Goal: Task Accomplishment & Management: Use online tool/utility

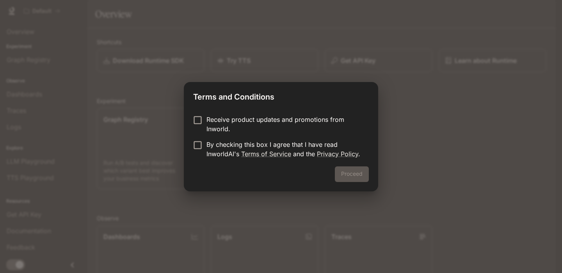
click at [275, 119] on p "Receive product updates and promotions from Inworld." at bounding box center [284, 124] width 156 height 19
click at [253, 142] on p "By checking this box I agree that I have read InworldAI's Terms of Service and …" at bounding box center [284, 149] width 156 height 19
click at [357, 182] on div "Proceed" at bounding box center [281, 178] width 194 height 25
click at [357, 176] on button "Proceed" at bounding box center [352, 174] width 34 height 16
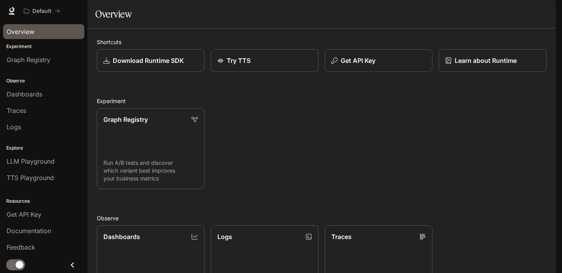
click at [28, 30] on span "Overview" at bounding box center [21, 31] width 28 height 9
click at [64, 91] on div "Dashboards" at bounding box center [44, 93] width 74 height 9
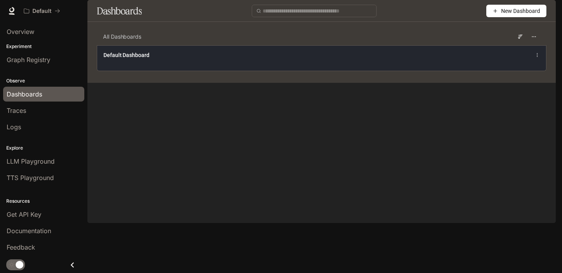
click at [124, 71] on div "Default Dashboard" at bounding box center [321, 57] width 449 height 25
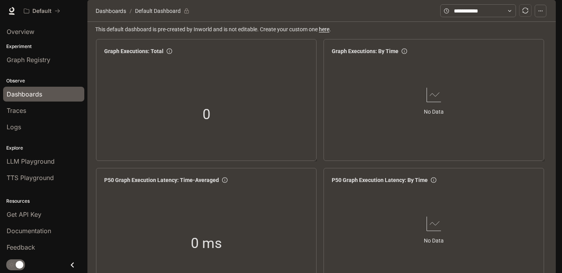
scroll to position [159, 0]
click at [34, 179] on span "TTS Playground" at bounding box center [30, 177] width 47 height 9
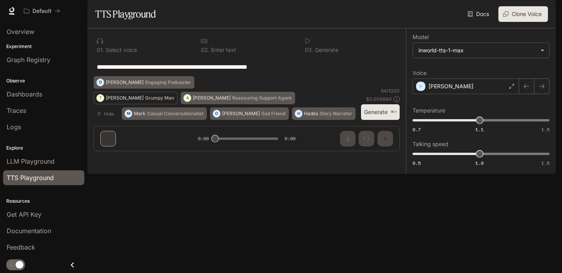
click at [115, 100] on p "[PERSON_NAME]" at bounding box center [125, 98] width 38 height 5
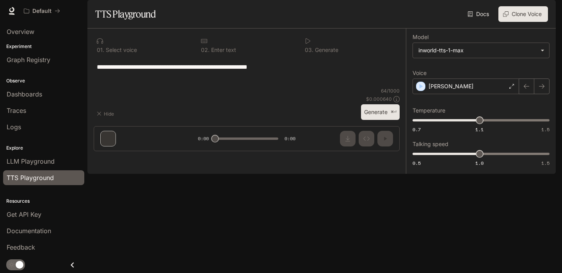
type textarea "**********"
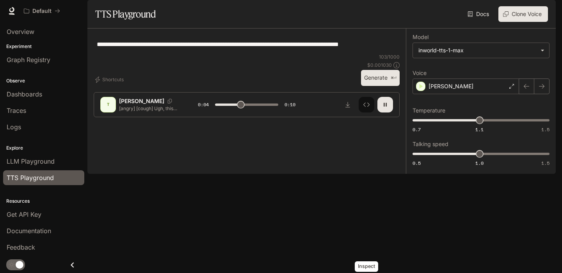
click at [369, 108] on icon "Inspect" at bounding box center [366, 104] width 6 height 6
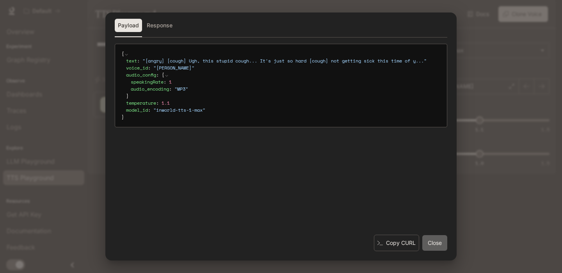
click at [433, 243] on button "Close" at bounding box center [434, 243] width 25 height 16
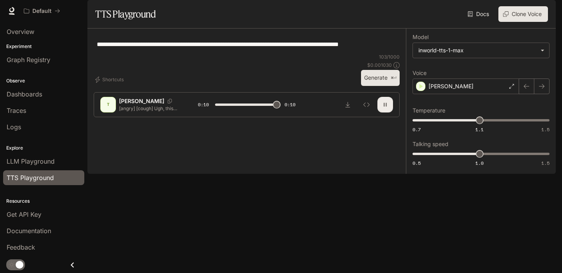
click at [387, 108] on icon "button" at bounding box center [385, 104] width 6 height 6
type input "****"
click at [48, 154] on link "LLM Playground" at bounding box center [43, 161] width 81 height 15
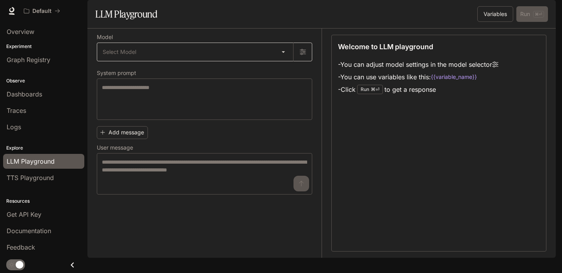
click at [179, 77] on body "Skip to main content Default Documentation Documentation Portal Overview Experi…" at bounding box center [281, 136] width 562 height 273
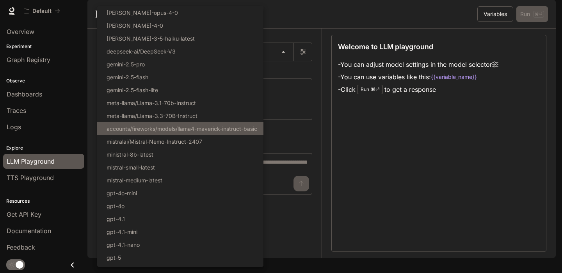
scroll to position [62, 0]
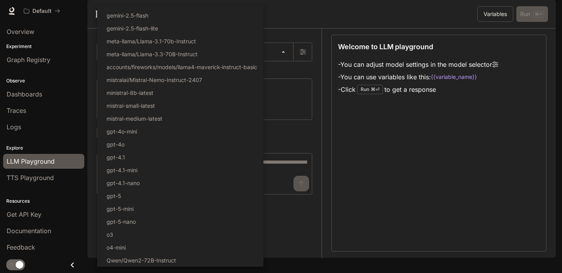
click at [357, 180] on div at bounding box center [281, 136] width 562 height 273
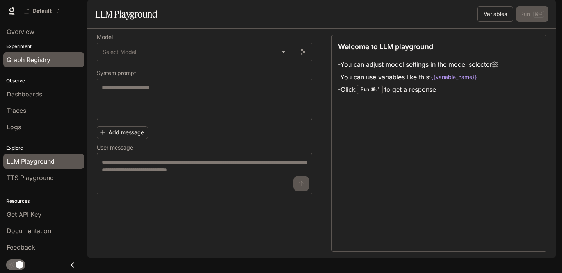
click at [40, 66] on link "Graph Registry" at bounding box center [43, 59] width 81 height 15
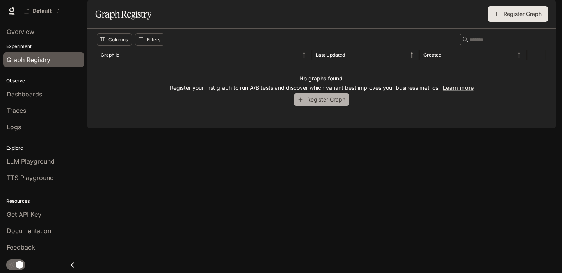
click at [309, 106] on button "Register Graph" at bounding box center [321, 99] width 55 height 13
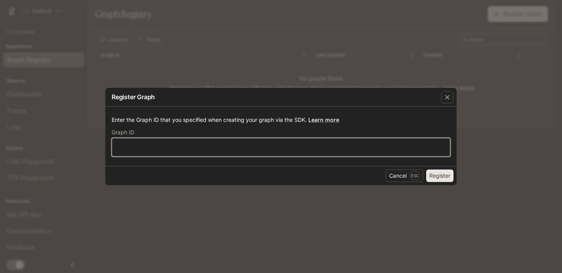
click at [355, 149] on input "text" at bounding box center [281, 147] width 338 height 8
type input "***"
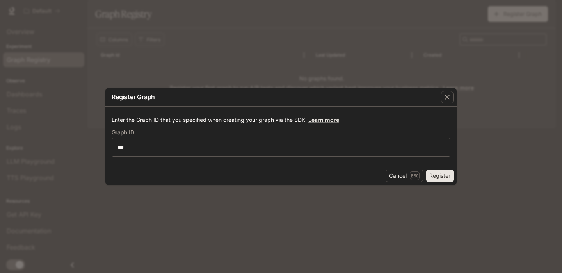
click at [439, 172] on button "Register" at bounding box center [439, 175] width 27 height 12
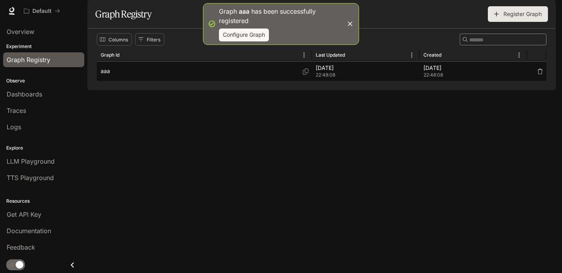
click at [253, 81] on div "aaa" at bounding box center [204, 71] width 207 height 19
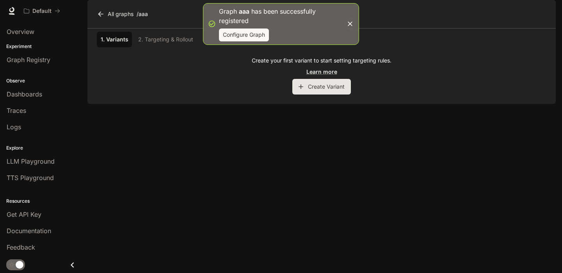
click at [319, 94] on button "Create Variant" at bounding box center [321, 87] width 59 height 16
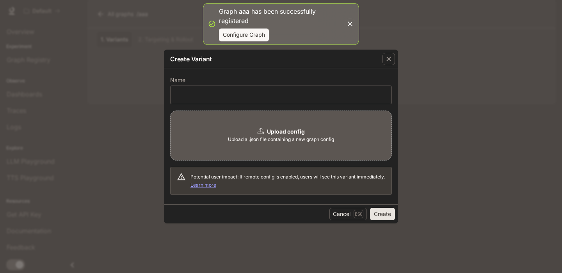
click at [299, 135] on span "Upload a .json file containing a new graph config" at bounding box center [281, 139] width 106 height 8
click at [336, 218] on button "Cancel Esc" at bounding box center [347, 214] width 37 height 12
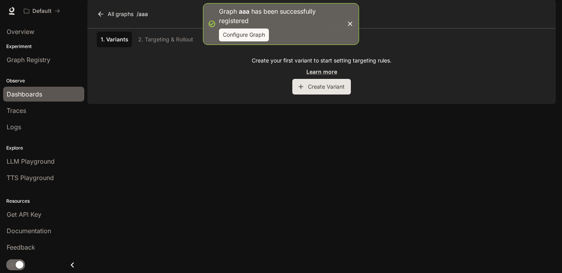
click at [23, 91] on span "Dashboards" at bounding box center [25, 93] width 36 height 9
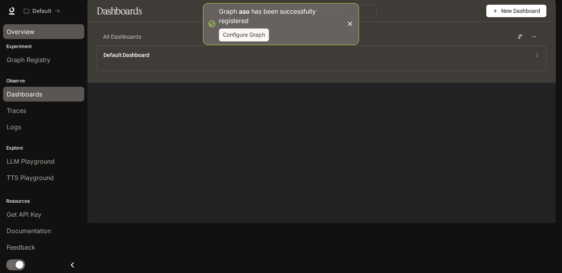
click at [34, 32] on div "Overview" at bounding box center [44, 31] width 74 height 9
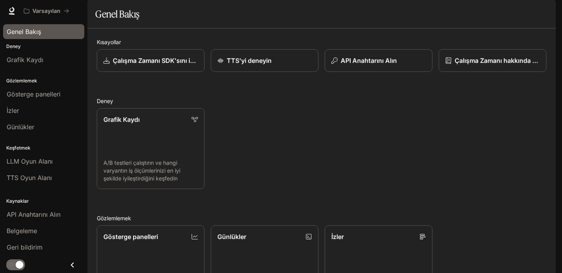
scroll to position [187, 0]
click at [42, 60] on font "Grafik Kaydı" at bounding box center [25, 60] width 37 height 8
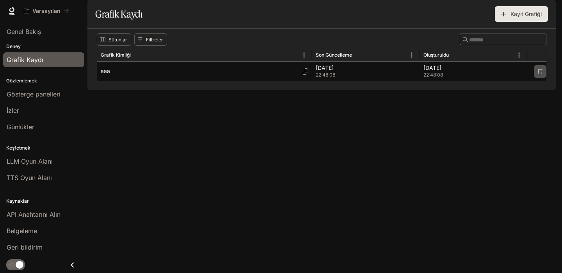
click at [539, 74] on icon "button" at bounding box center [540, 71] width 5 height 5
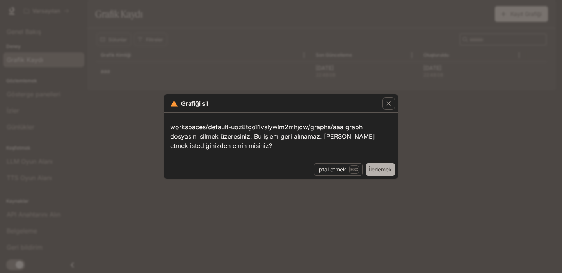
click at [378, 170] on font "İlerlemek" at bounding box center [380, 169] width 23 height 7
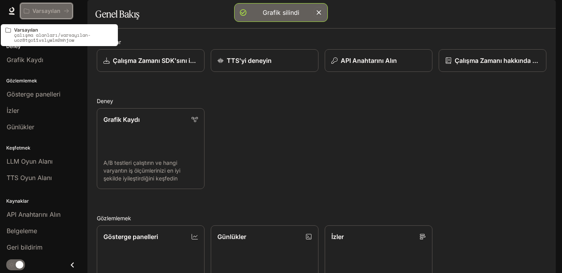
click at [35, 13] on font "Varsayılan" at bounding box center [46, 10] width 28 height 7
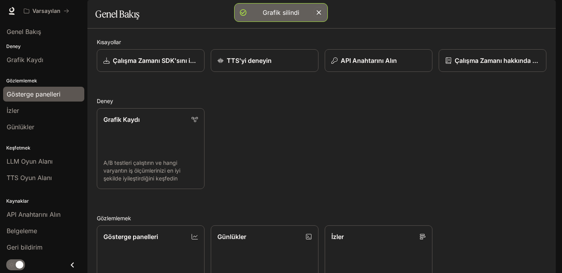
click at [34, 93] on font "Gösterge panelleri" at bounding box center [34, 94] width 54 height 8
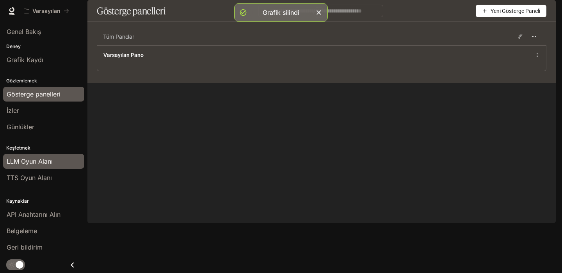
click at [28, 163] on font "LLM Oyun Alanı" at bounding box center [30, 161] width 46 height 8
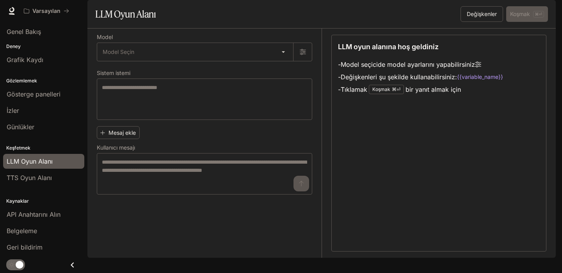
click at [375, 92] on font "Koşmak" at bounding box center [381, 89] width 18 height 6
click at [381, 92] on font "Koşmak" at bounding box center [381, 89] width 18 height 6
click at [486, 83] on li "- Değişkenleri şu şekilde kullanabilirsiniz: {{variable_name}}" at bounding box center [420, 77] width 165 height 12
click at [486, 81] on code "{{variable_name}}" at bounding box center [480, 77] width 46 height 8
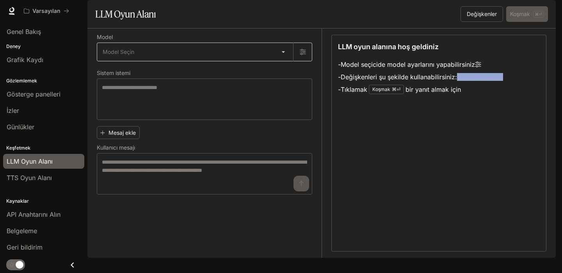
click at [187, 73] on body "Ana içeriğe geç Varsayılan Belgeleme Belgeleme Portal Genel Bakış Deney Grafik …" at bounding box center [281, 136] width 562 height 273
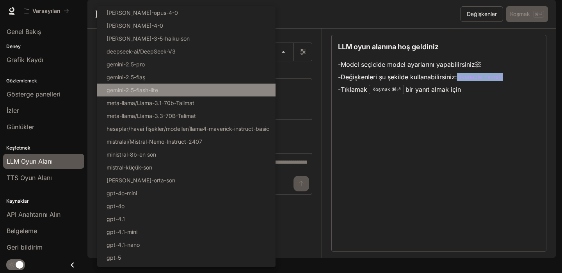
click at [159, 91] on li "gemini-2.5-flash-lite" at bounding box center [186, 90] width 178 height 13
type input "**********"
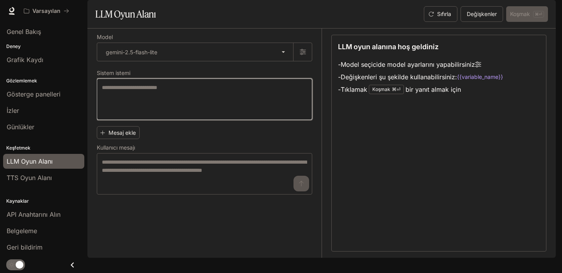
click at [161, 115] on textarea at bounding box center [204, 99] width 205 height 31
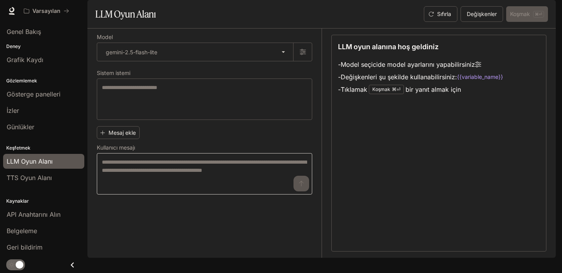
click at [141, 179] on div "* ​" at bounding box center [204, 173] width 215 height 41
click at [41, 180] on font "TTS Oyun Alanı" at bounding box center [29, 178] width 45 height 8
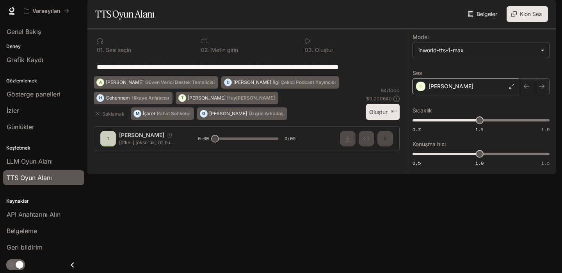
click at [438, 94] on div "[PERSON_NAME]" at bounding box center [465, 86] width 107 height 16
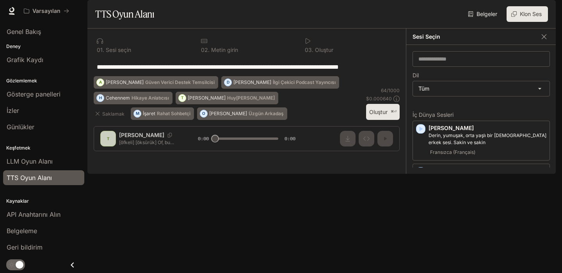
click at [388, 71] on textarea "**********" at bounding box center [247, 66] width 300 height 9
click at [548, 43] on button "button" at bounding box center [544, 37] width 12 height 12
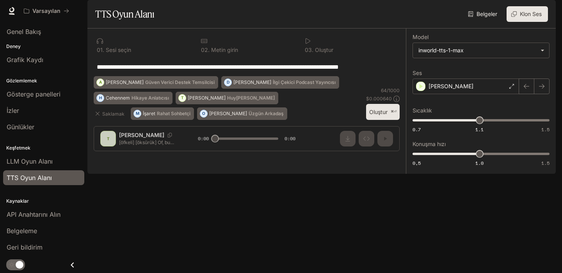
click at [365, 157] on div "**********" at bounding box center [246, 92] width 318 height 129
drag, startPoint x: 217, startPoint y: 251, endPoint x: 223, endPoint y: 251, distance: 5.5
click at [222, 157] on div "**********" at bounding box center [246, 92] width 318 height 129
drag, startPoint x: 216, startPoint y: 249, endPoint x: 240, endPoint y: 249, distance: 23.8
click at [240, 157] on div "**********" at bounding box center [246, 92] width 318 height 129
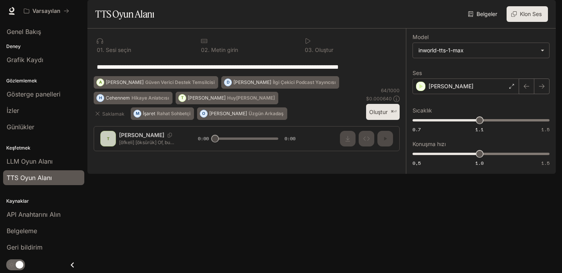
click at [233, 157] on div "**********" at bounding box center [246, 92] width 318 height 129
click at [342, 157] on div "**********" at bounding box center [246, 92] width 318 height 129
click at [37, 211] on font "API Anahtarını Alın" at bounding box center [34, 214] width 54 height 8
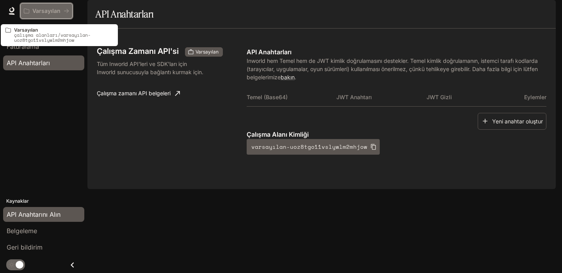
click at [39, 9] on font "Varsayılan" at bounding box center [46, 10] width 28 height 7
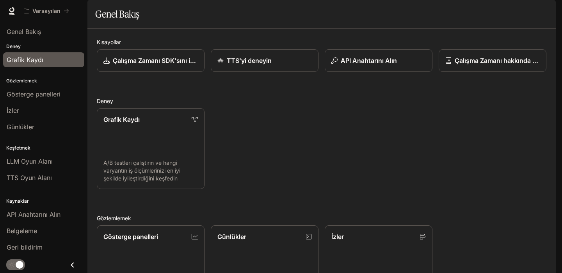
click at [41, 52] on link "Grafik Kaydı" at bounding box center [43, 59] width 81 height 15
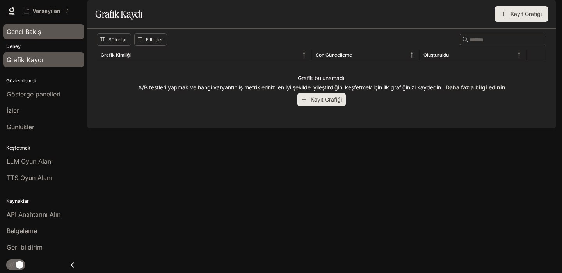
click at [44, 33] on div "Genel Bakış" at bounding box center [44, 31] width 74 height 9
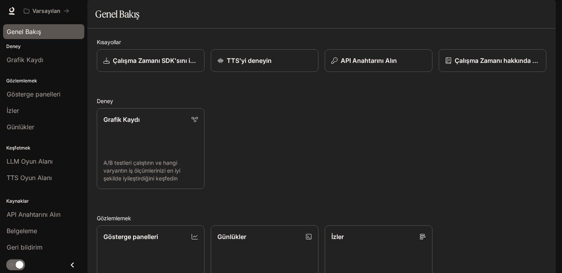
click at [514, 16] on link "Belgeleme Belgeleme" at bounding box center [517, 11] width 34 height 16
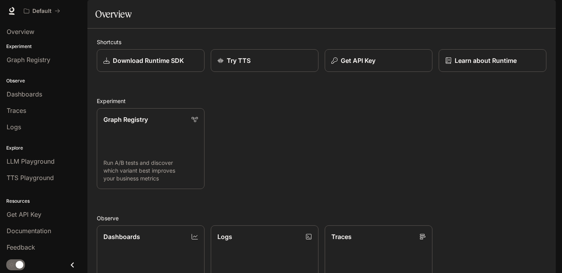
click at [236, 22] on div "Overview" at bounding box center [321, 14] width 453 height 16
click at [47, 90] on div "Dashboards" at bounding box center [44, 93] width 74 height 9
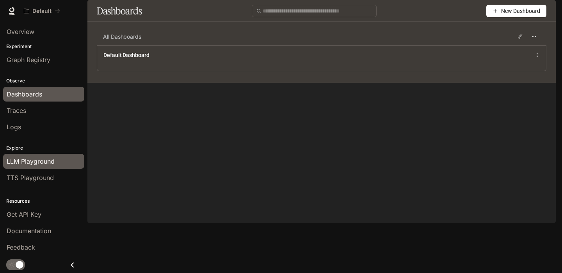
click at [50, 165] on span "LLM Playground" at bounding box center [31, 160] width 48 height 9
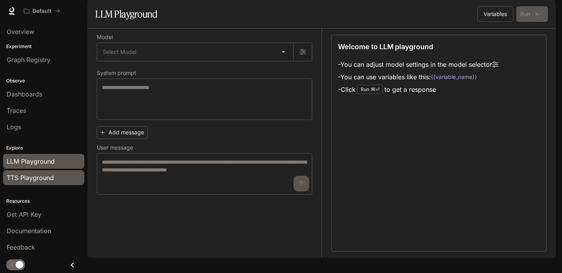
click at [50, 172] on link "TTS Playground" at bounding box center [43, 177] width 81 height 15
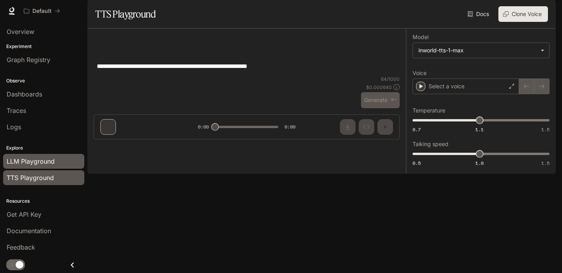
type textarea "**********"
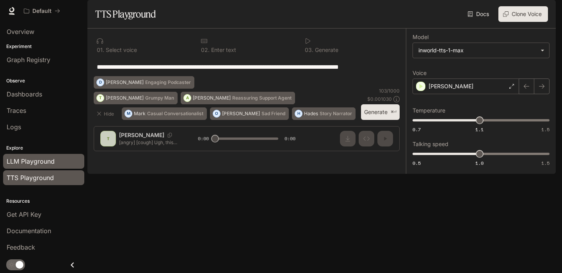
click at [51, 162] on span "LLM Playground" at bounding box center [31, 160] width 48 height 9
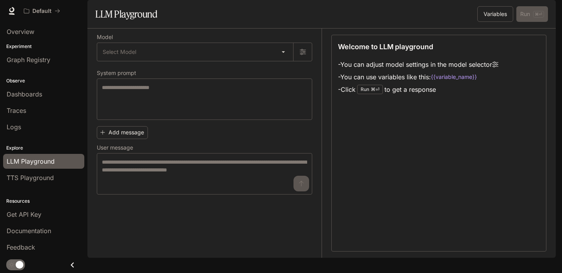
click at [495, 28] on section "LLM Playground Variables Run ⌘⏎" at bounding box center [321, 14] width 468 height 28
click at [494, 22] on button "Variables" at bounding box center [495, 14] width 36 height 16
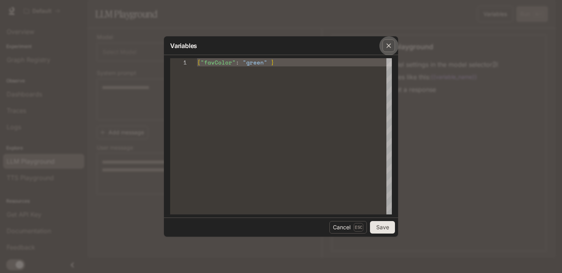
click at [384, 48] on div "button" at bounding box center [388, 45] width 12 height 12
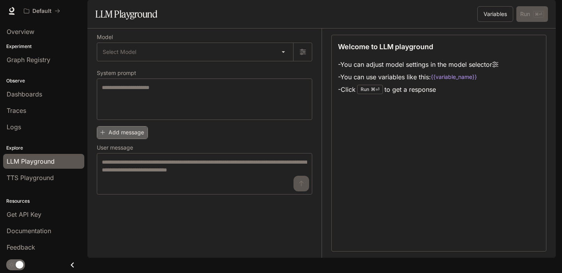
click at [133, 139] on button "Add message" at bounding box center [122, 132] width 51 height 13
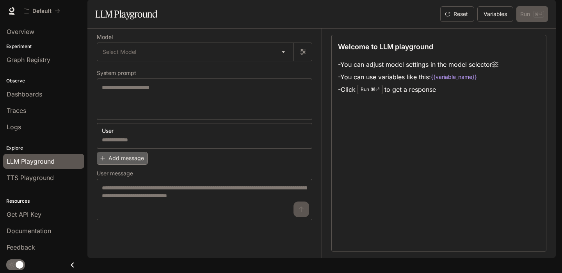
click at [136, 165] on button "Add message" at bounding box center [122, 158] width 51 height 13
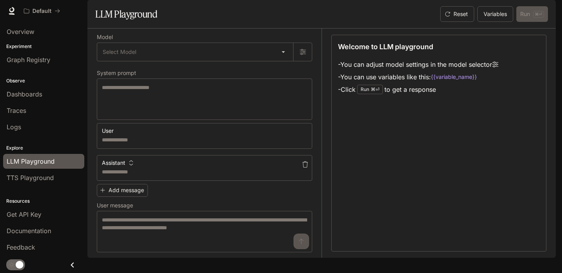
click at [304, 167] on icon "button" at bounding box center [305, 164] width 6 height 6
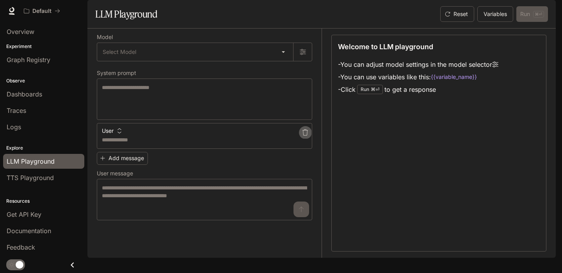
click at [304, 135] on icon "button" at bounding box center [305, 132] width 6 height 6
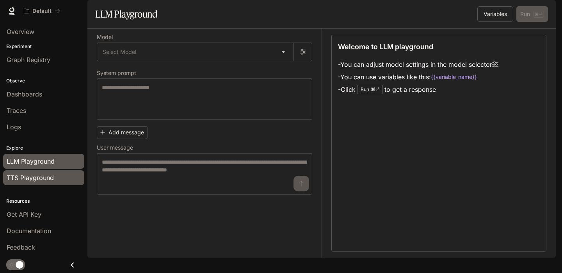
click at [83, 180] on link "TTS Playground" at bounding box center [43, 177] width 81 height 15
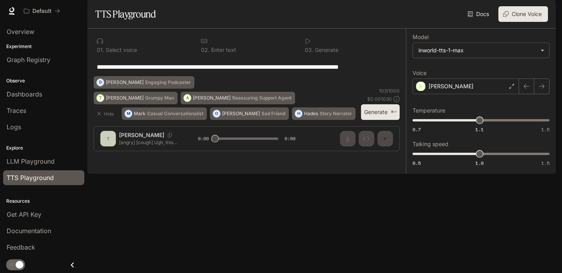
click at [428, 118] on div "**********" at bounding box center [480, 101] width 137 height 133
click at [431, 94] on div "[PERSON_NAME]" at bounding box center [465, 86] width 107 height 16
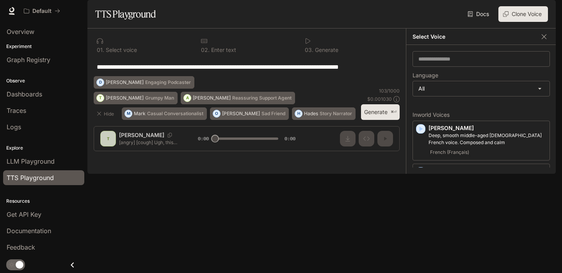
click at [366, 76] on div "**********" at bounding box center [247, 66] width 306 height 19
click at [43, 101] on link "Dashboards" at bounding box center [43, 94] width 81 height 15
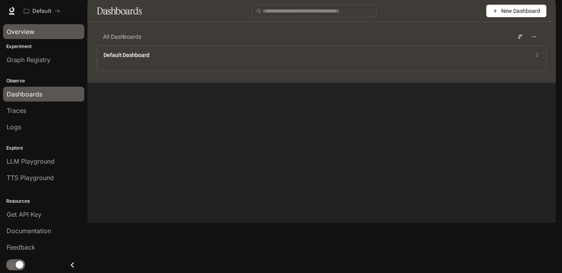
click at [31, 34] on span "Overview" at bounding box center [21, 31] width 28 height 9
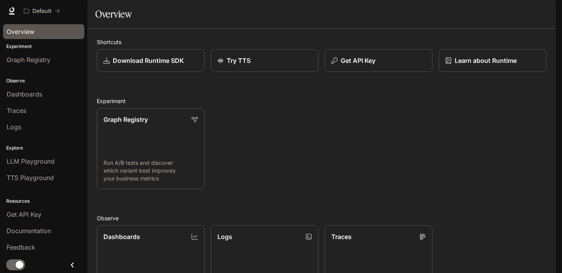
click at [71, 265] on icon "Close drawer" at bounding box center [72, 264] width 3 height 5
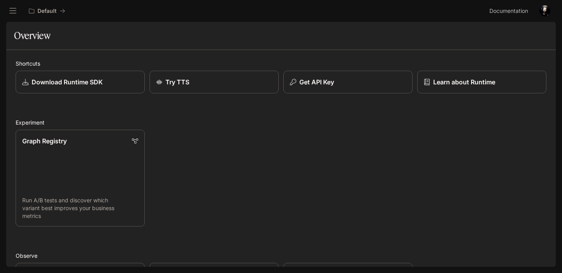
click at [540, 13] on img "button" at bounding box center [544, 10] width 11 height 11
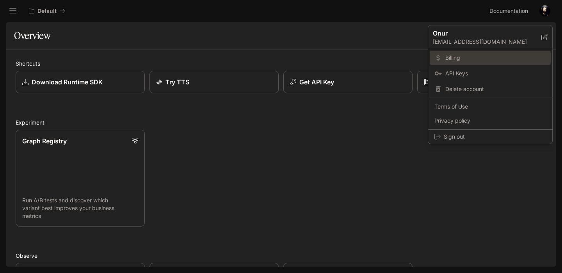
click at [473, 60] on span "Billing" at bounding box center [495, 58] width 101 height 8
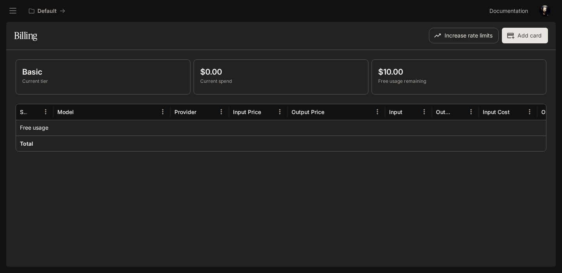
click at [541, 7] on img "button" at bounding box center [544, 10] width 11 height 11
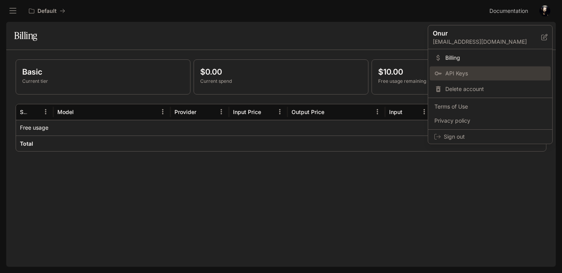
click at [467, 71] on span "API Keys" at bounding box center [495, 73] width 101 height 8
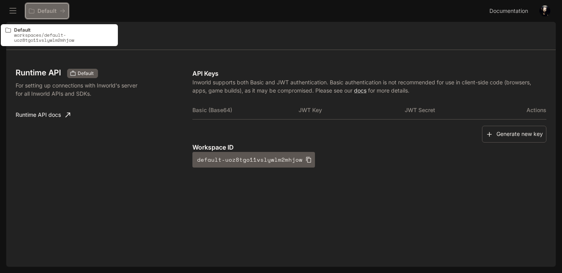
click at [27, 13] on button "Default" at bounding box center [46, 11] width 43 height 16
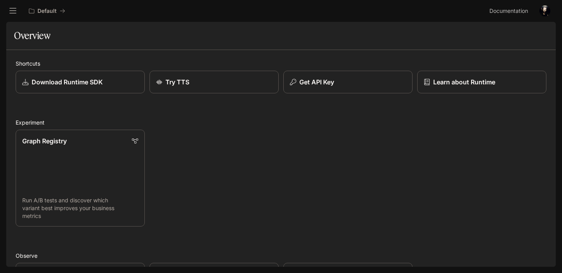
click at [11, 12] on icon "open drawer" at bounding box center [13, 11] width 8 height 8
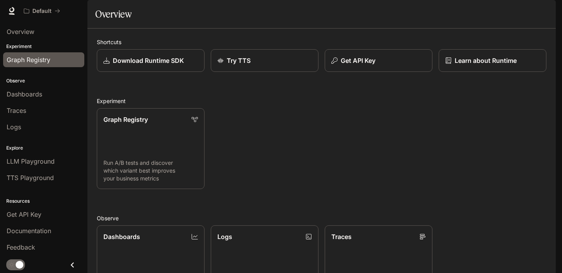
click at [27, 57] on span "Graph Registry" at bounding box center [29, 59] width 44 height 9
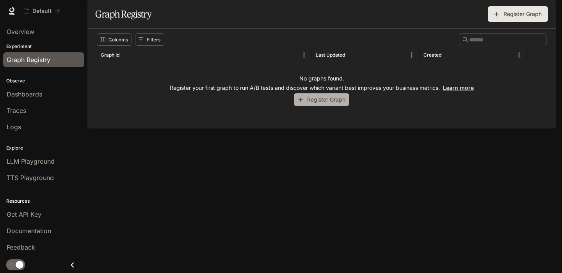
click at [345, 106] on button "Register Graph" at bounding box center [321, 99] width 55 height 13
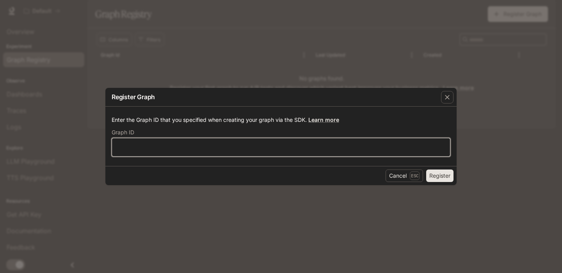
click at [291, 149] on input "text" at bounding box center [281, 147] width 338 height 8
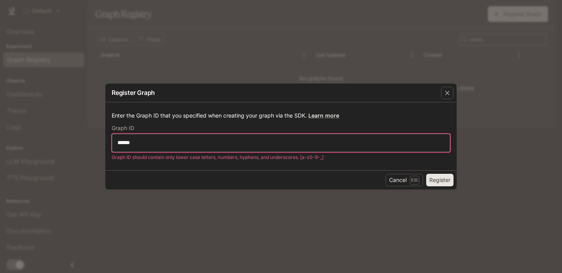
click at [426, 174] on button "Register" at bounding box center [439, 180] width 27 height 12
drag, startPoint x: 443, startPoint y: 187, endPoint x: 443, endPoint y: 181, distance: 5.9
click at [443, 187] on div "Cancel Esc Register" at bounding box center [280, 179] width 351 height 19
click at [443, 181] on button "Register" at bounding box center [439, 180] width 27 height 12
drag, startPoint x: 123, startPoint y: 143, endPoint x: 118, endPoint y: 143, distance: 4.3
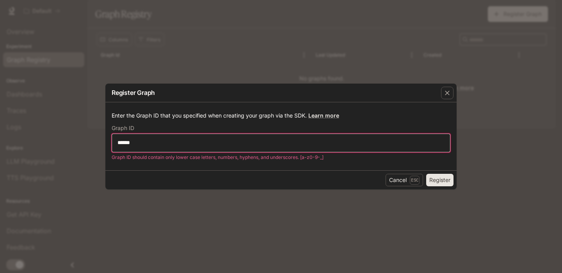
click at [118, 143] on input "******" at bounding box center [281, 143] width 338 height 8
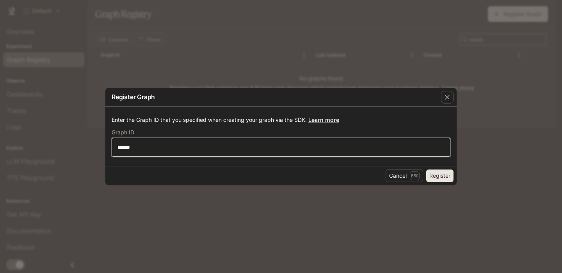
type input "******"
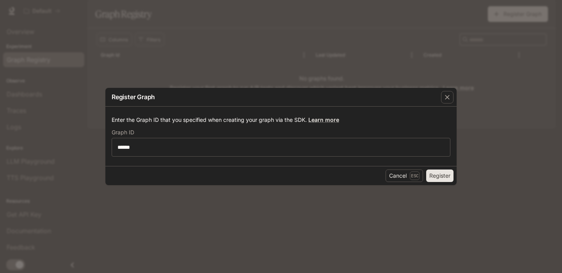
click at [444, 180] on button "Register" at bounding box center [439, 175] width 27 height 12
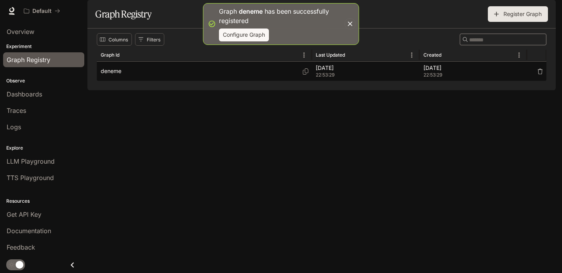
click at [294, 81] on div "deneme" at bounding box center [204, 71] width 207 height 19
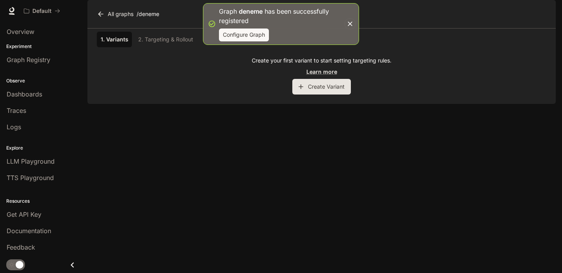
click at [319, 94] on div "Create your first variant to start setting targeting rules. Learn more Create V…" at bounding box center [322, 76] width 450 height 38
click at [319, 94] on button "Create Variant" at bounding box center [321, 87] width 59 height 16
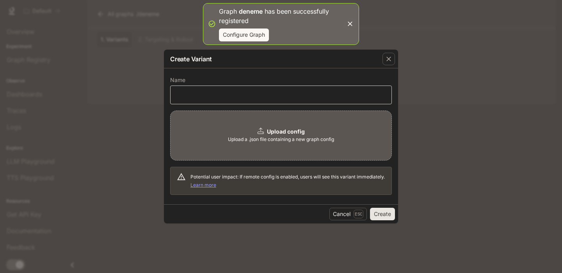
click at [271, 90] on div "​" at bounding box center [281, 94] width 222 height 19
type input "*****"
click at [384, 212] on button "Create" at bounding box center [382, 214] width 25 height 12
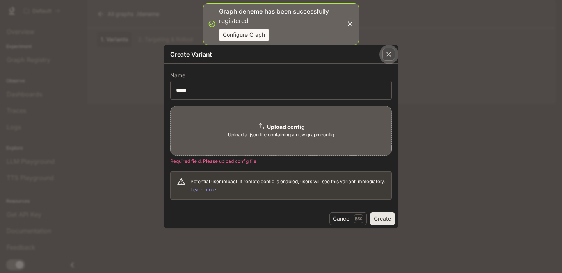
click at [385, 57] on icon "button" at bounding box center [389, 54] width 8 height 8
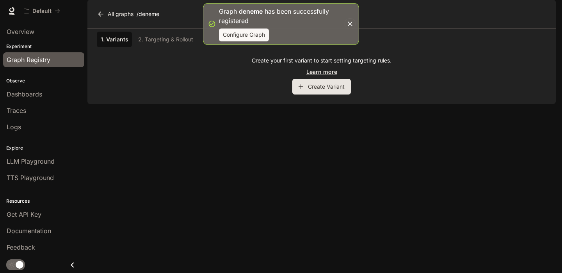
click at [36, 62] on span "Graph Registry" at bounding box center [29, 59] width 44 height 9
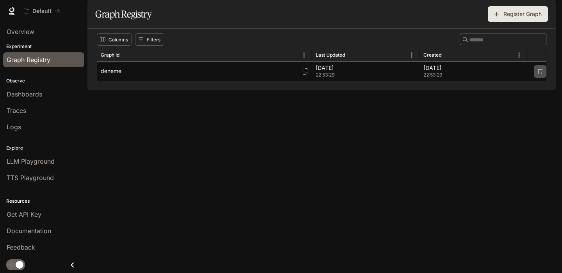
click at [536, 78] on button "button" at bounding box center [540, 71] width 12 height 12
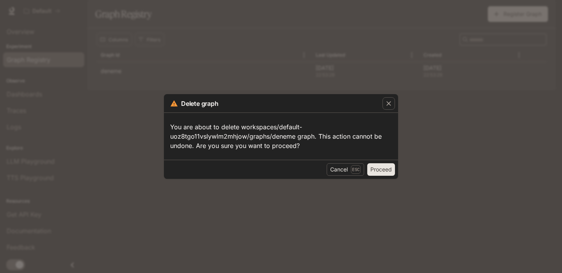
click at [377, 161] on div "Cancel Esc Proceed" at bounding box center [281, 169] width 234 height 19
click at [377, 170] on button "Proceed" at bounding box center [381, 169] width 28 height 12
